Goal: Task Accomplishment & Management: Manage account settings

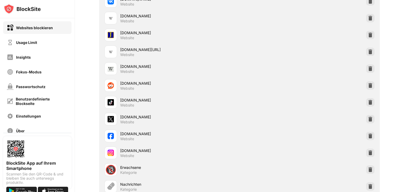
scroll to position [244, 0]
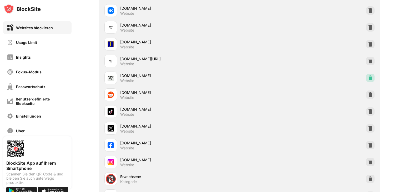
click at [368, 75] on img at bounding box center [370, 77] width 5 height 5
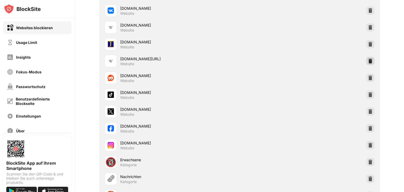
click at [368, 61] on img at bounding box center [370, 60] width 5 height 5
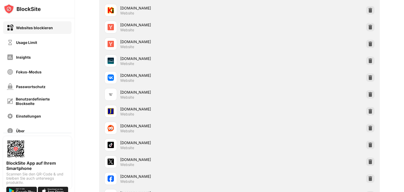
scroll to position [165, 0]
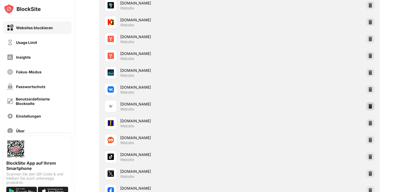
click at [368, 107] on img at bounding box center [370, 106] width 5 height 5
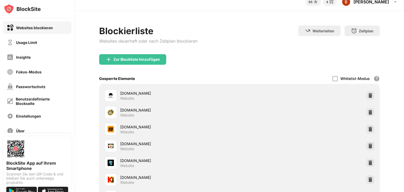
scroll to position [0, 0]
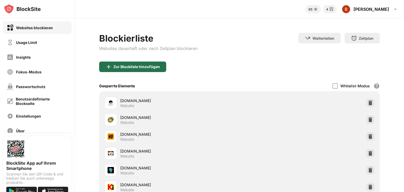
click at [123, 66] on div "Zur Blockliste hinzufügen" at bounding box center [136, 67] width 47 height 4
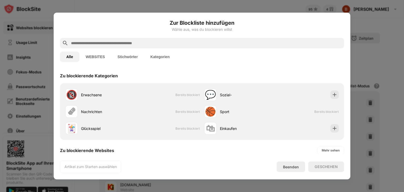
click at [119, 46] on input "text" at bounding box center [207, 43] width 272 height 6
paste input "**********"
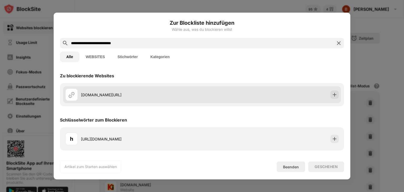
type input "**********"
click at [152, 93] on div "klondike-online.com/de" at bounding box center [141, 95] width 121 height 6
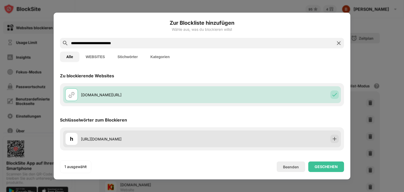
click at [300, 134] on div "h https://klondike-online.com/de" at bounding box center [202, 138] width 278 height 17
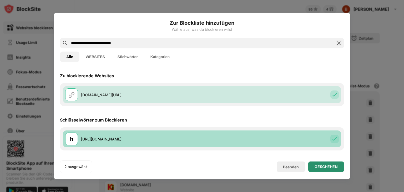
click at [326, 166] on div "GESCHEHEN" at bounding box center [326, 167] width 23 height 4
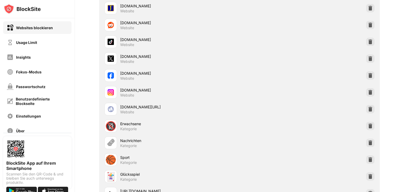
scroll to position [105, 0]
